Goal: Navigation & Orientation: Find specific page/section

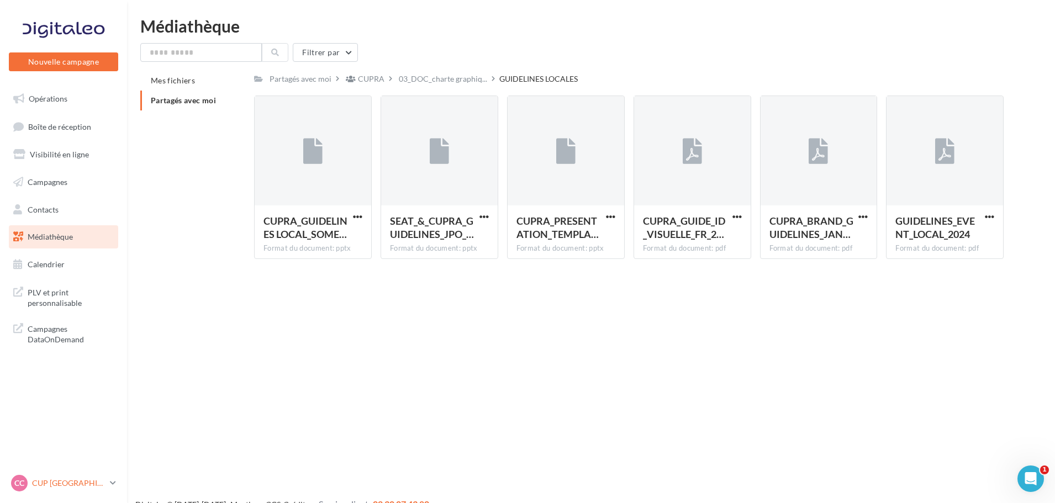
click at [70, 482] on p "CUP [GEOGRAPHIC_DATA]" at bounding box center [68, 483] width 73 height 11
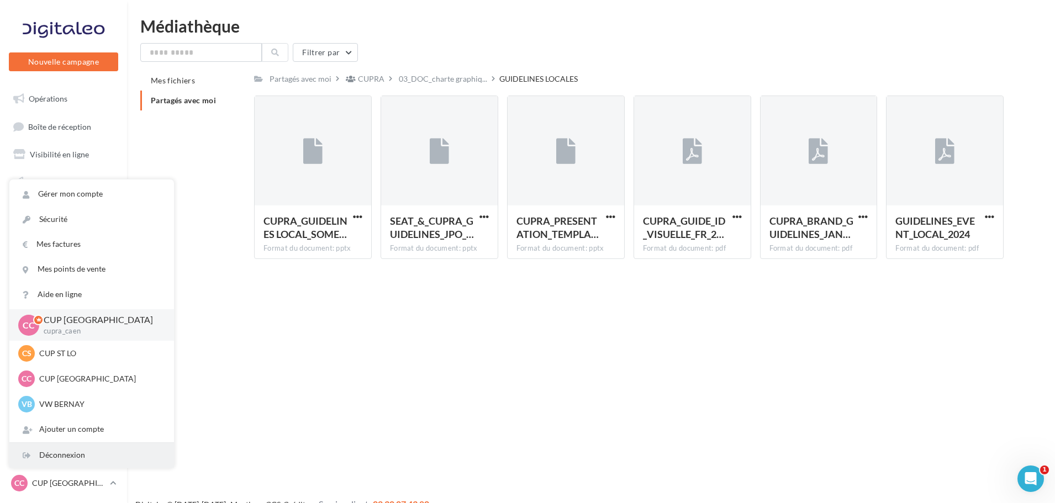
click at [67, 460] on div "Déconnexion" at bounding box center [91, 455] width 165 height 25
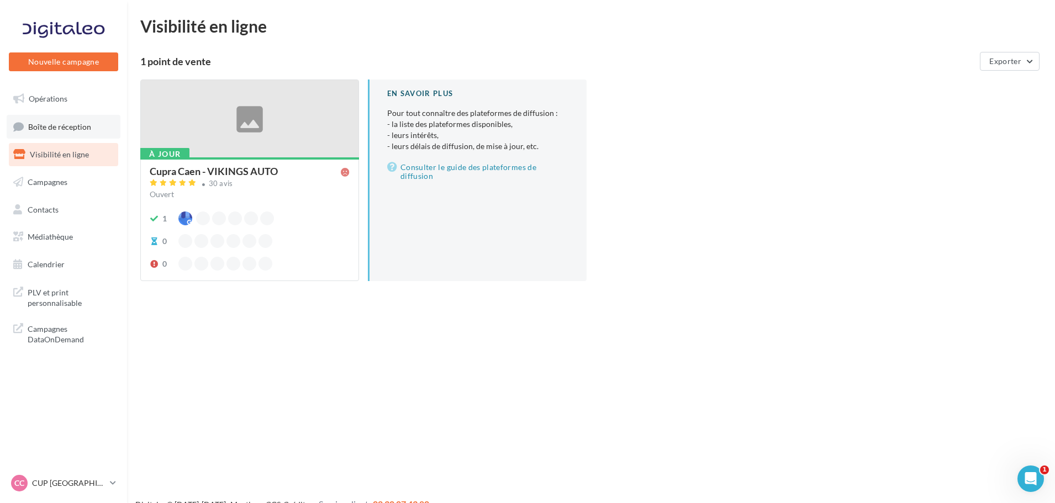
click at [89, 123] on span "Boîte de réception" at bounding box center [59, 126] width 63 height 9
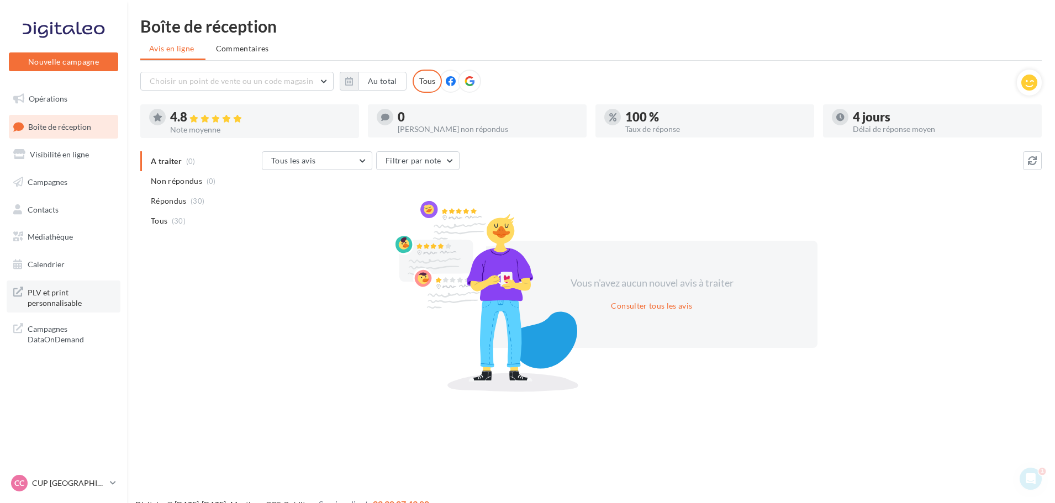
click at [50, 300] on span "PLV et print personnalisable" at bounding box center [71, 297] width 86 height 24
